Goal: Information Seeking & Learning: Learn about a topic

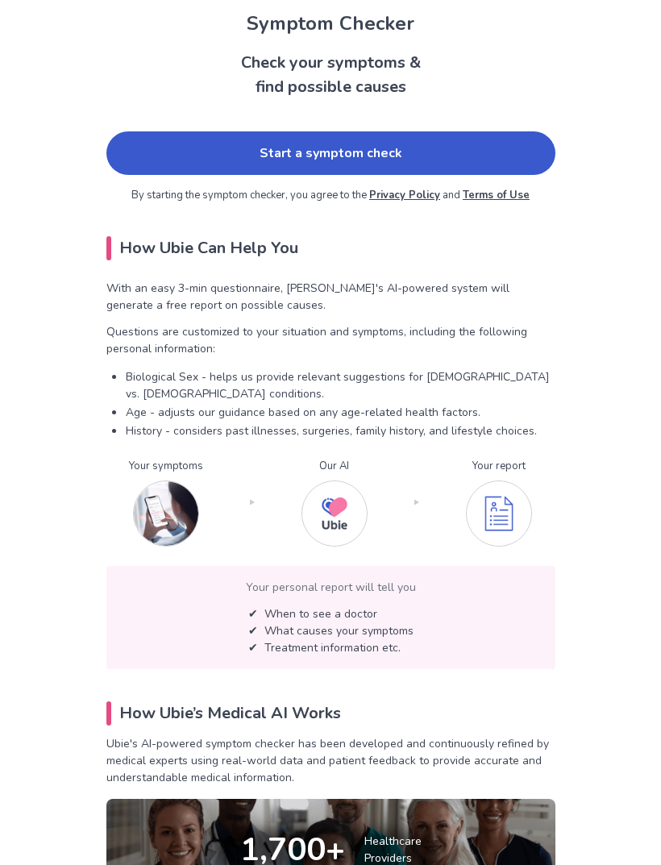
scroll to position [49, 0]
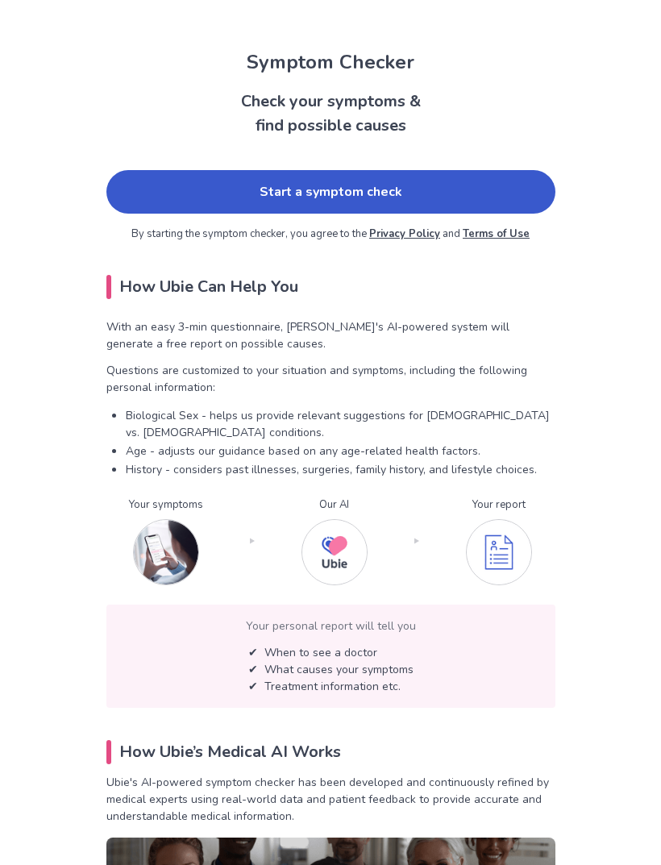
click at [459, 180] on link "Start a symptom check" at bounding box center [330, 192] width 449 height 44
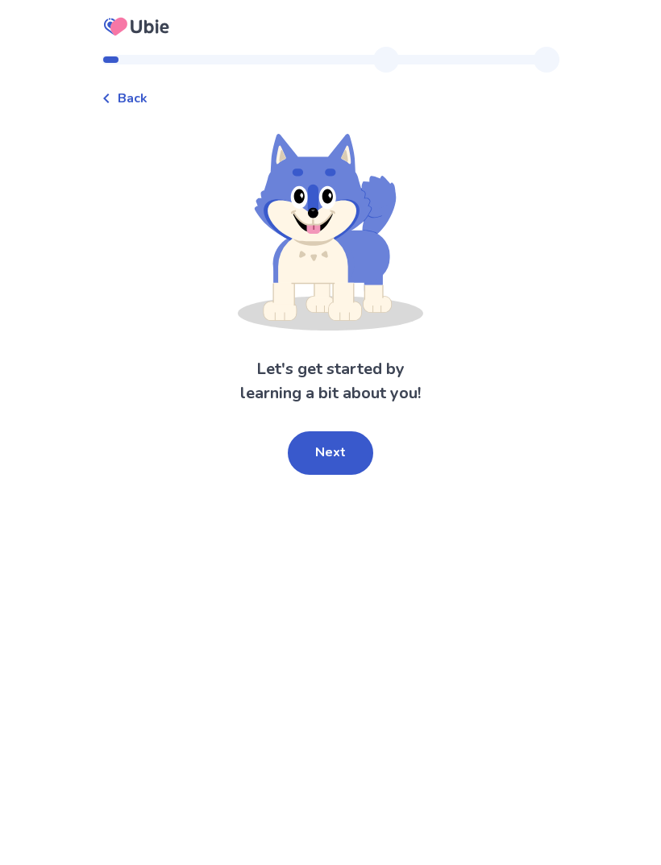
click at [345, 453] on button "Next" at bounding box center [330, 453] width 85 height 44
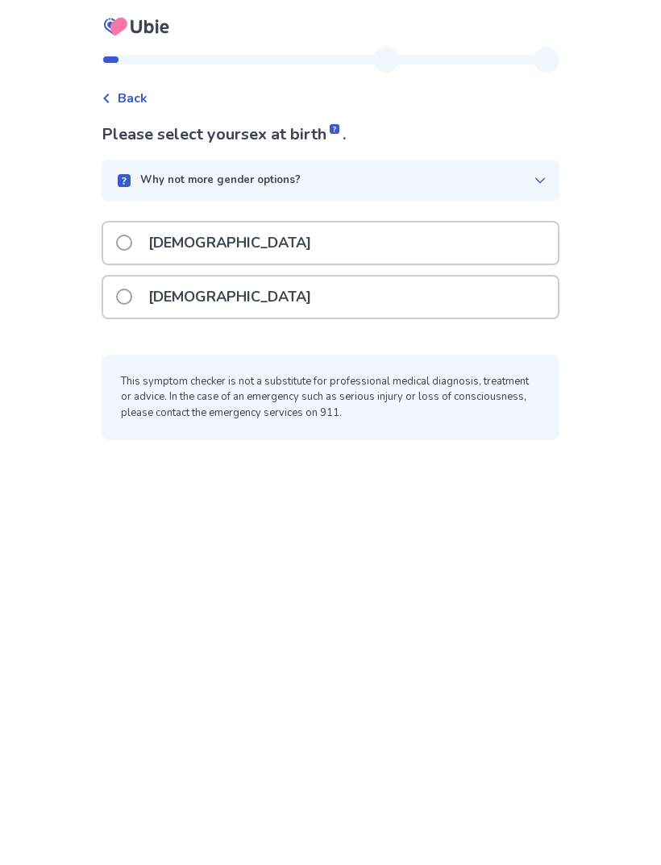
click at [468, 283] on div "[DEMOGRAPHIC_DATA]" at bounding box center [330, 297] width 455 height 41
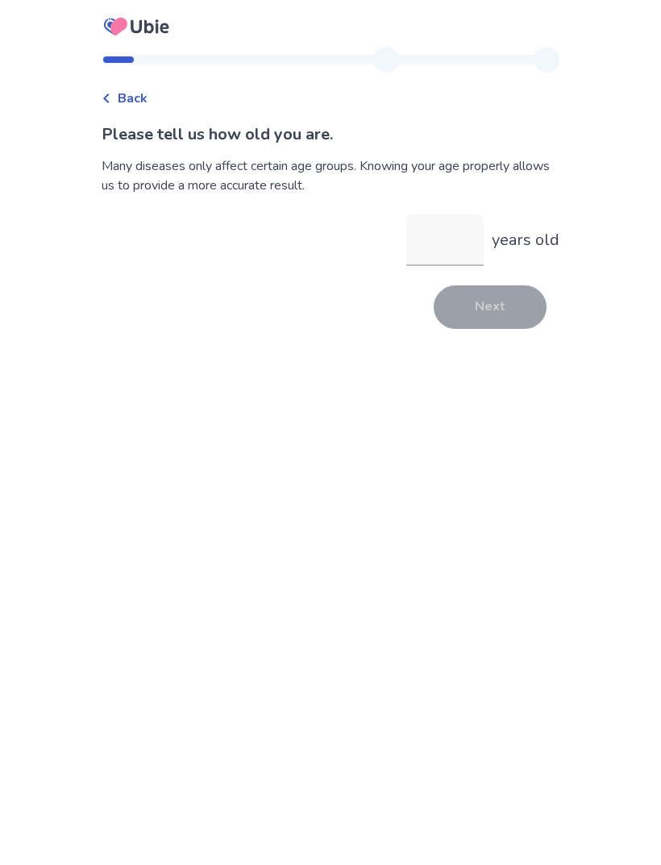
click at [455, 239] on input "years old" at bounding box center [444, 241] width 77 height 52
type input "**"
click at [498, 312] on button "Next" at bounding box center [490, 307] width 113 height 44
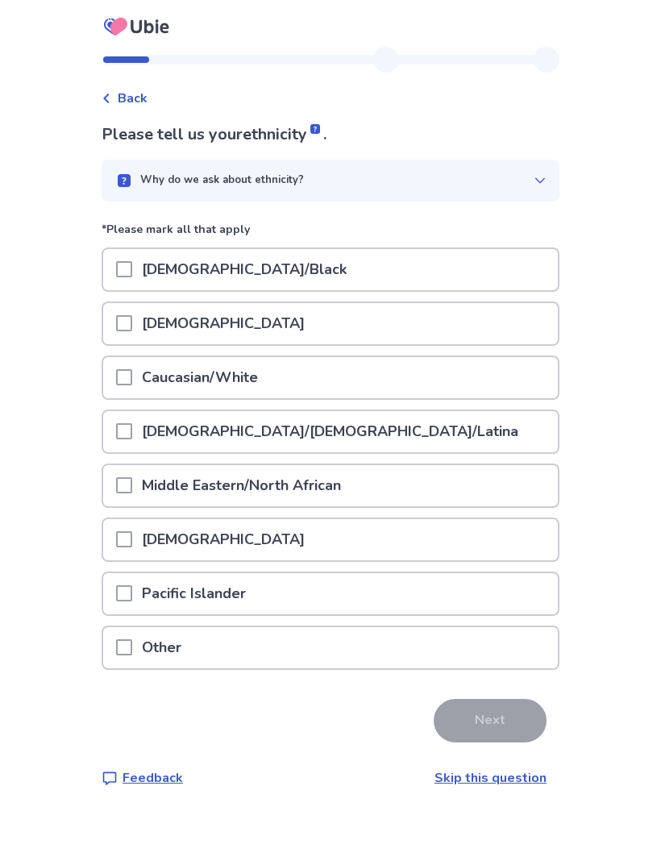
click at [118, 704] on div "Next" at bounding box center [331, 721] width 458 height 44
click at [132, 394] on div at bounding box center [124, 377] width 16 height 41
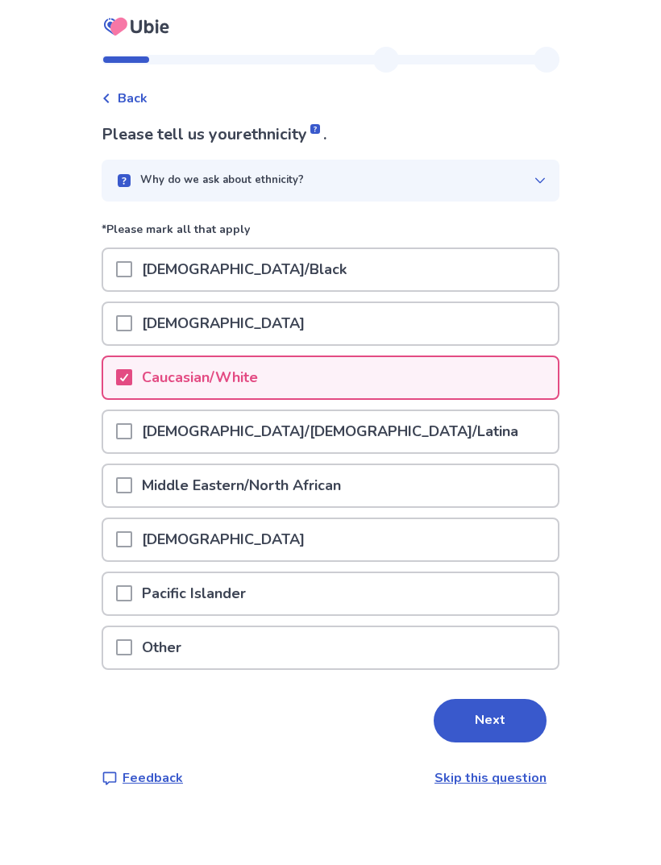
click at [130, 275] on span at bounding box center [124, 269] width 16 height 16
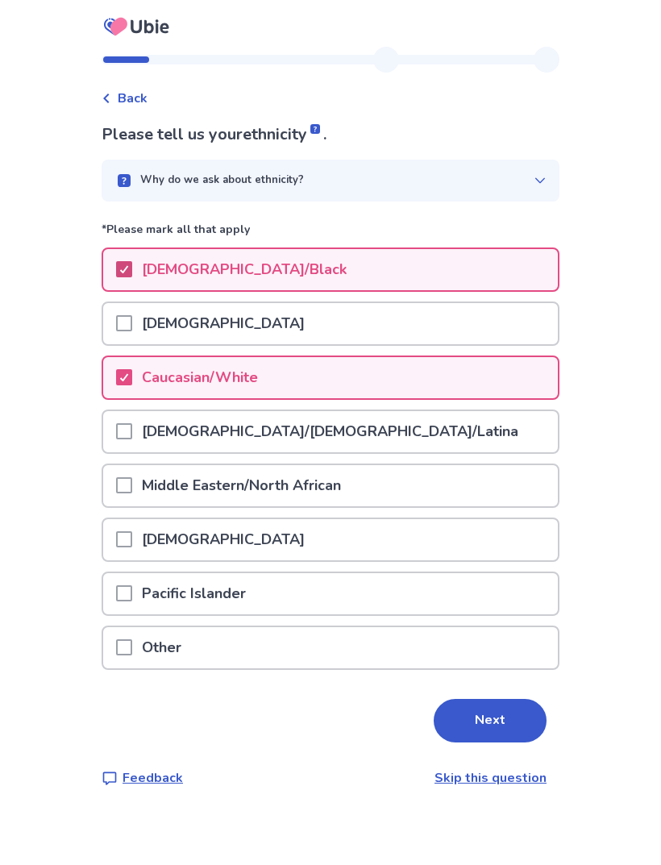
click at [522, 726] on button "Next" at bounding box center [490, 721] width 113 height 44
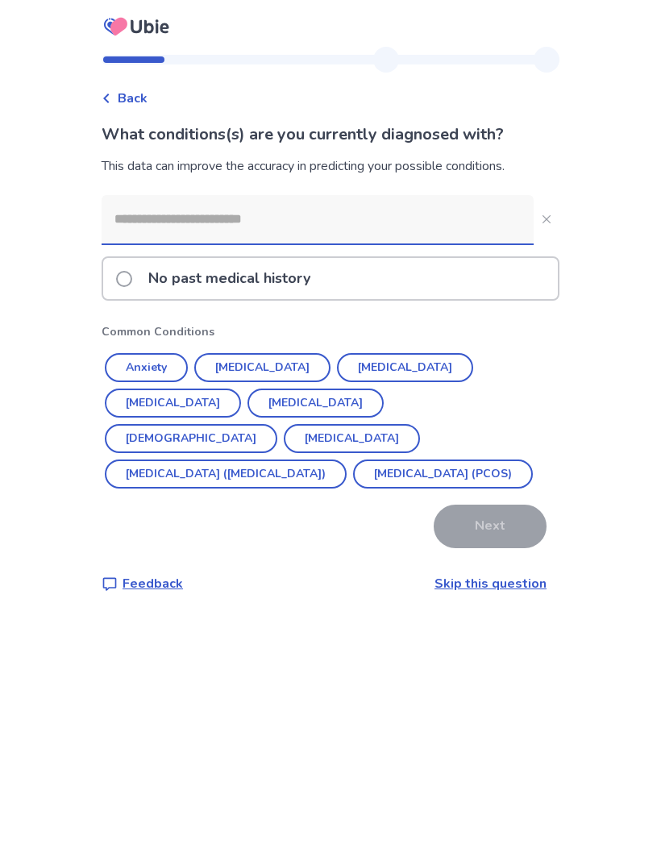
click at [525, 576] on link "Skip this question" at bounding box center [491, 584] width 112 height 18
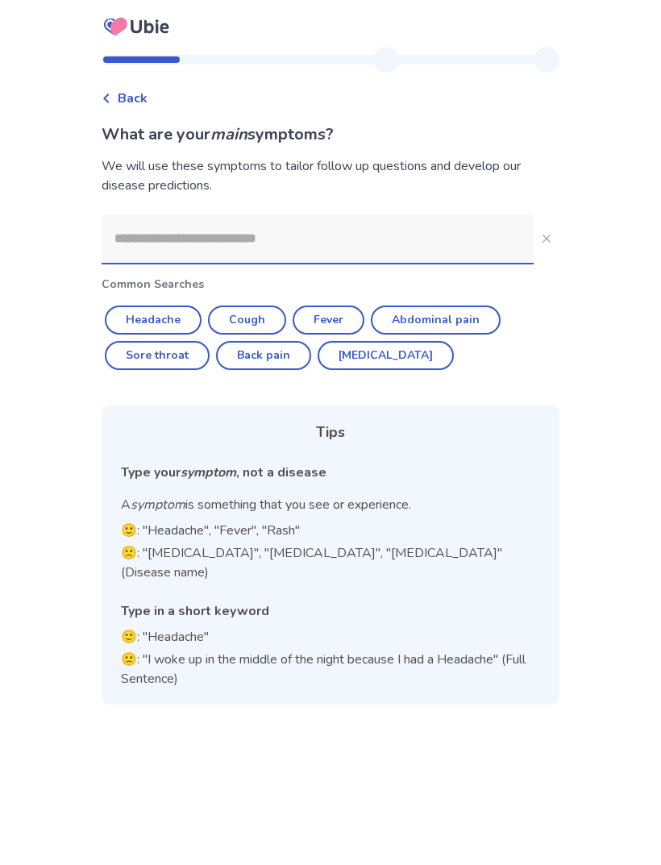
click at [411, 243] on input at bounding box center [318, 239] width 432 height 48
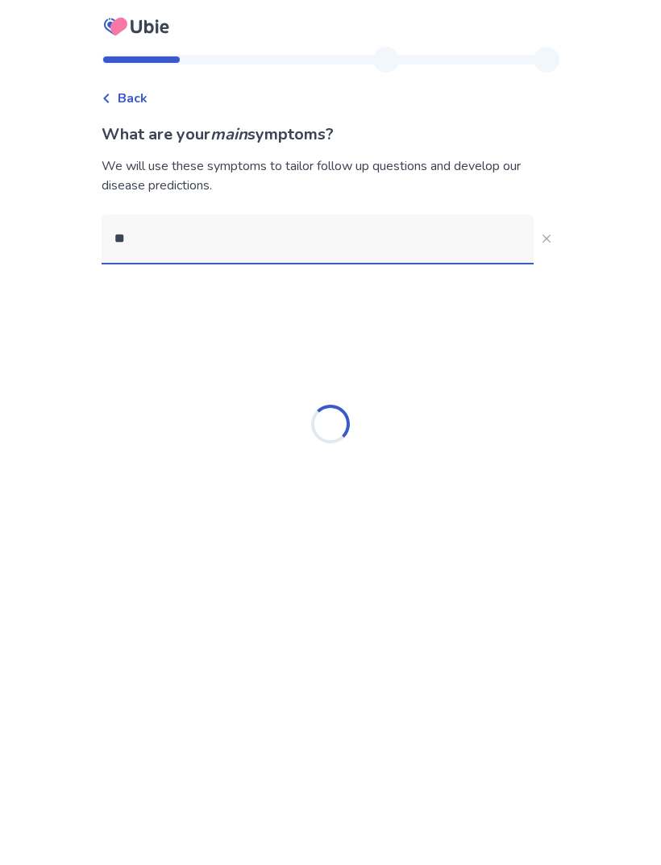
type input "*"
type input "**********"
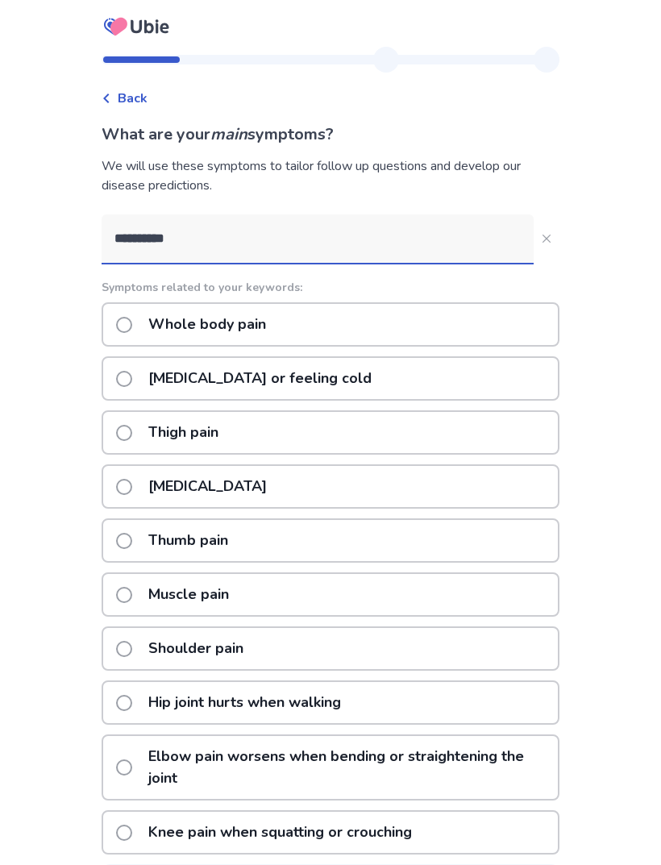
click at [381, 335] on div "Whole body pain" at bounding box center [331, 324] width 458 height 44
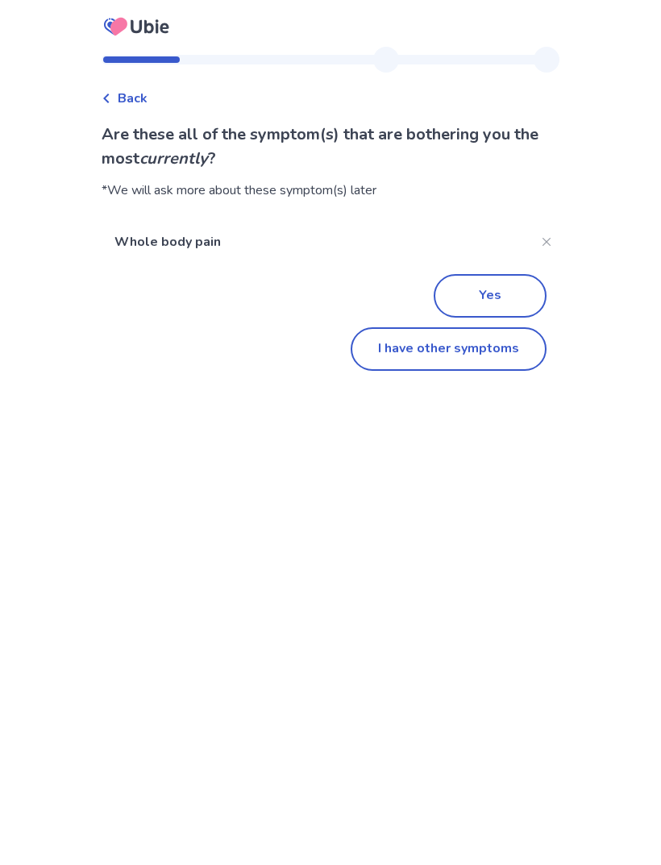
click at [507, 286] on button "Yes" at bounding box center [490, 296] width 113 height 44
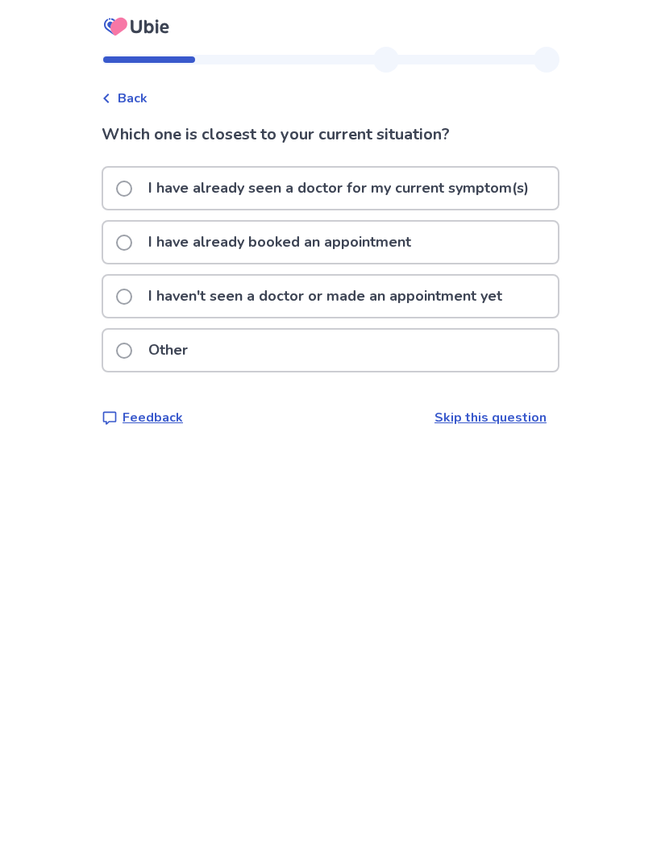
click at [470, 357] on div "Other" at bounding box center [330, 350] width 455 height 41
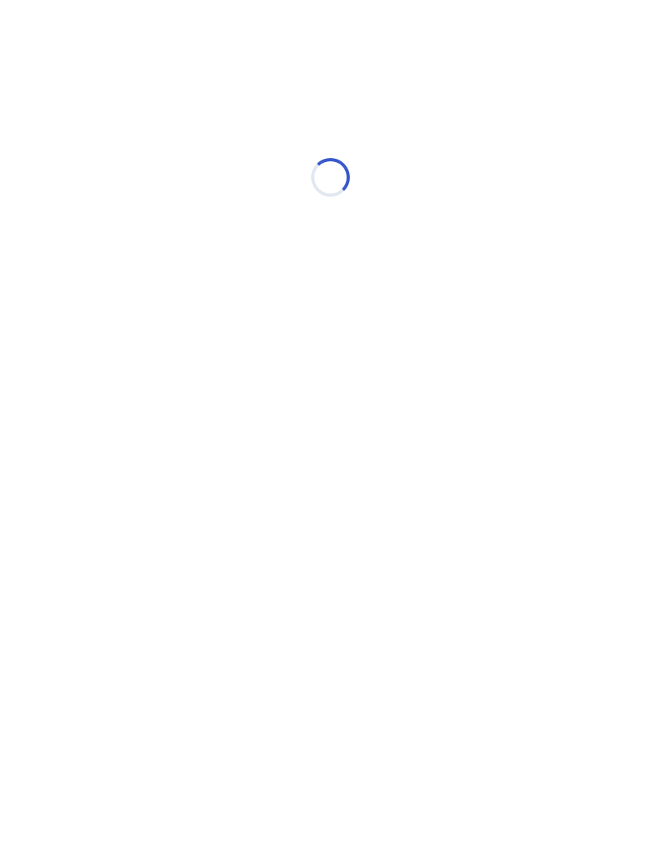
select select "*"
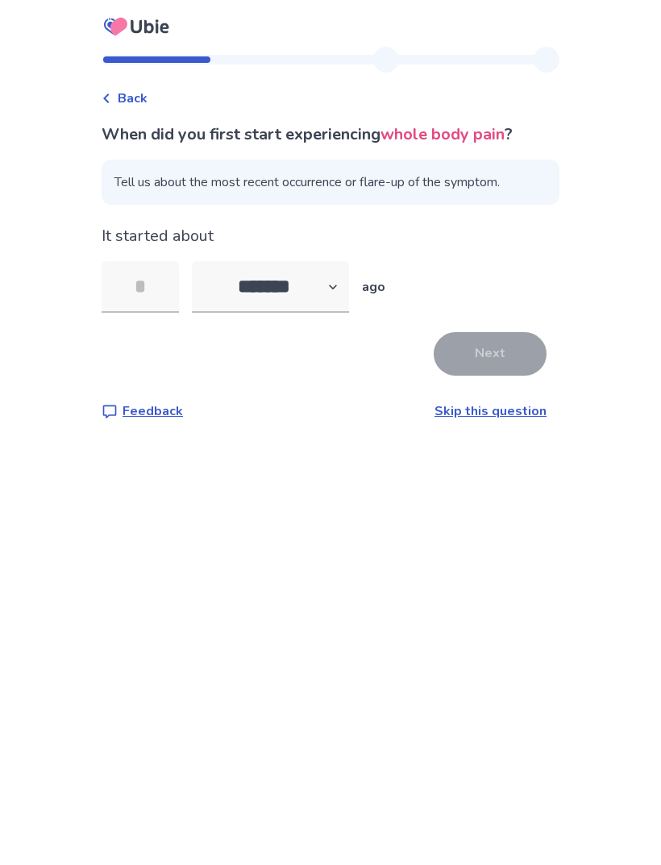
click at [158, 302] on input "tel" at bounding box center [140, 287] width 77 height 52
type input "*"
click at [522, 359] on button "Next" at bounding box center [490, 354] width 113 height 44
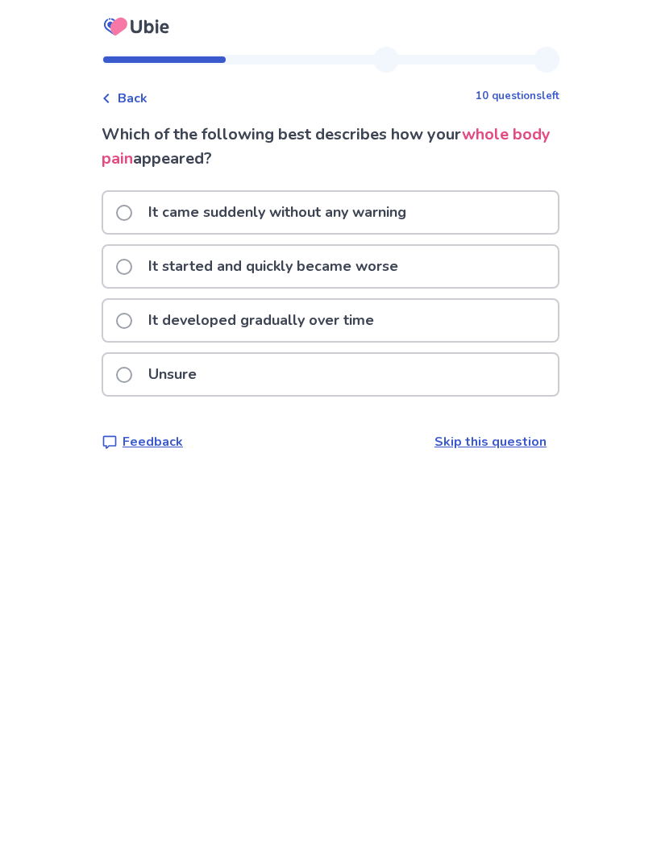
click at [132, 213] on span at bounding box center [124, 213] width 16 height 16
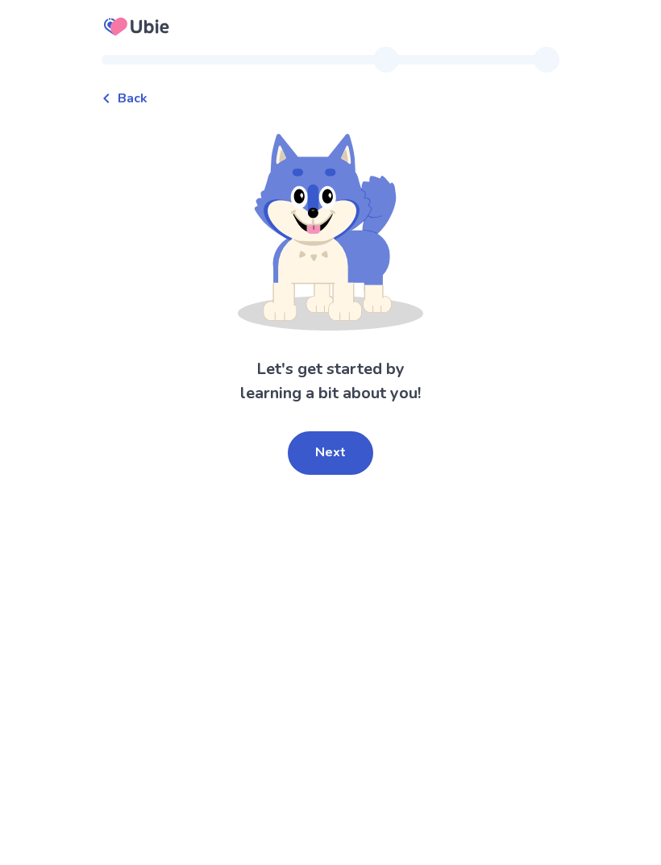
scroll to position [52, 0]
